Goal: Use online tool/utility

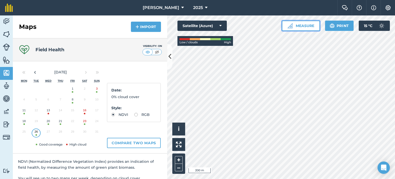
click at [305, 25] on button "Measure" at bounding box center [301, 26] width 38 height 10
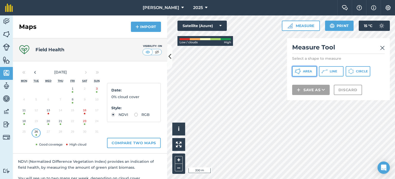
click at [304, 70] on span "Area" at bounding box center [307, 71] width 9 height 4
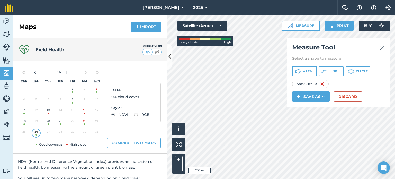
click at [383, 48] on img at bounding box center [382, 48] width 5 height 6
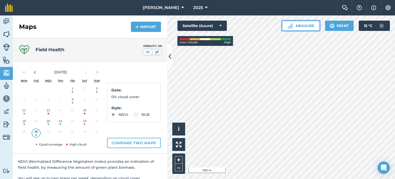
click at [304, 26] on button "Measure" at bounding box center [301, 26] width 38 height 10
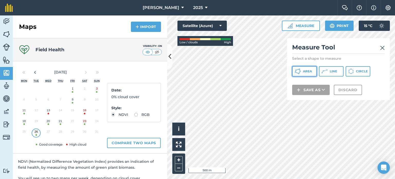
click at [308, 72] on span "Area" at bounding box center [307, 71] width 9 height 4
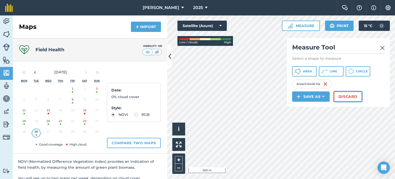
click at [346, 98] on button "Discard" at bounding box center [348, 96] width 28 height 10
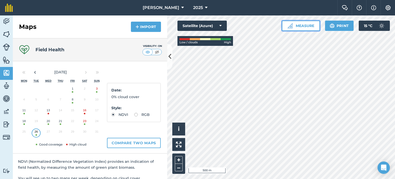
click at [307, 28] on button "Measure" at bounding box center [301, 26] width 38 height 10
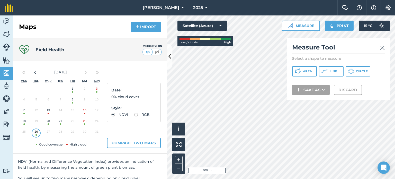
click at [382, 47] on img at bounding box center [382, 48] width 5 height 6
